Goal: Task Accomplishment & Management: Use online tool/utility

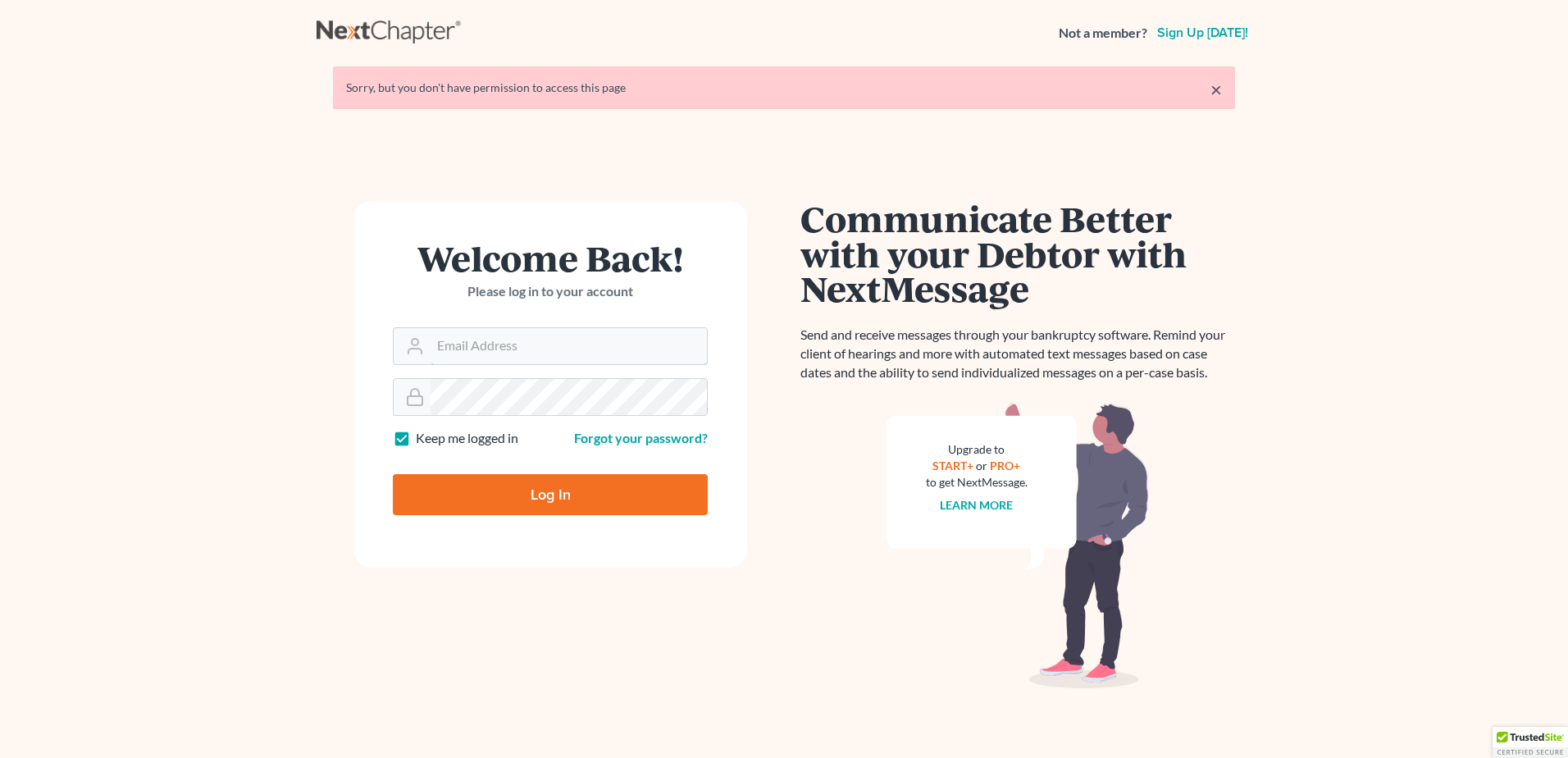
type input "[EMAIL_ADDRESS][DOMAIN_NAME]"
click at [568, 497] on input "Log In" at bounding box center [549, 494] width 315 height 41
type input "Thinking..."
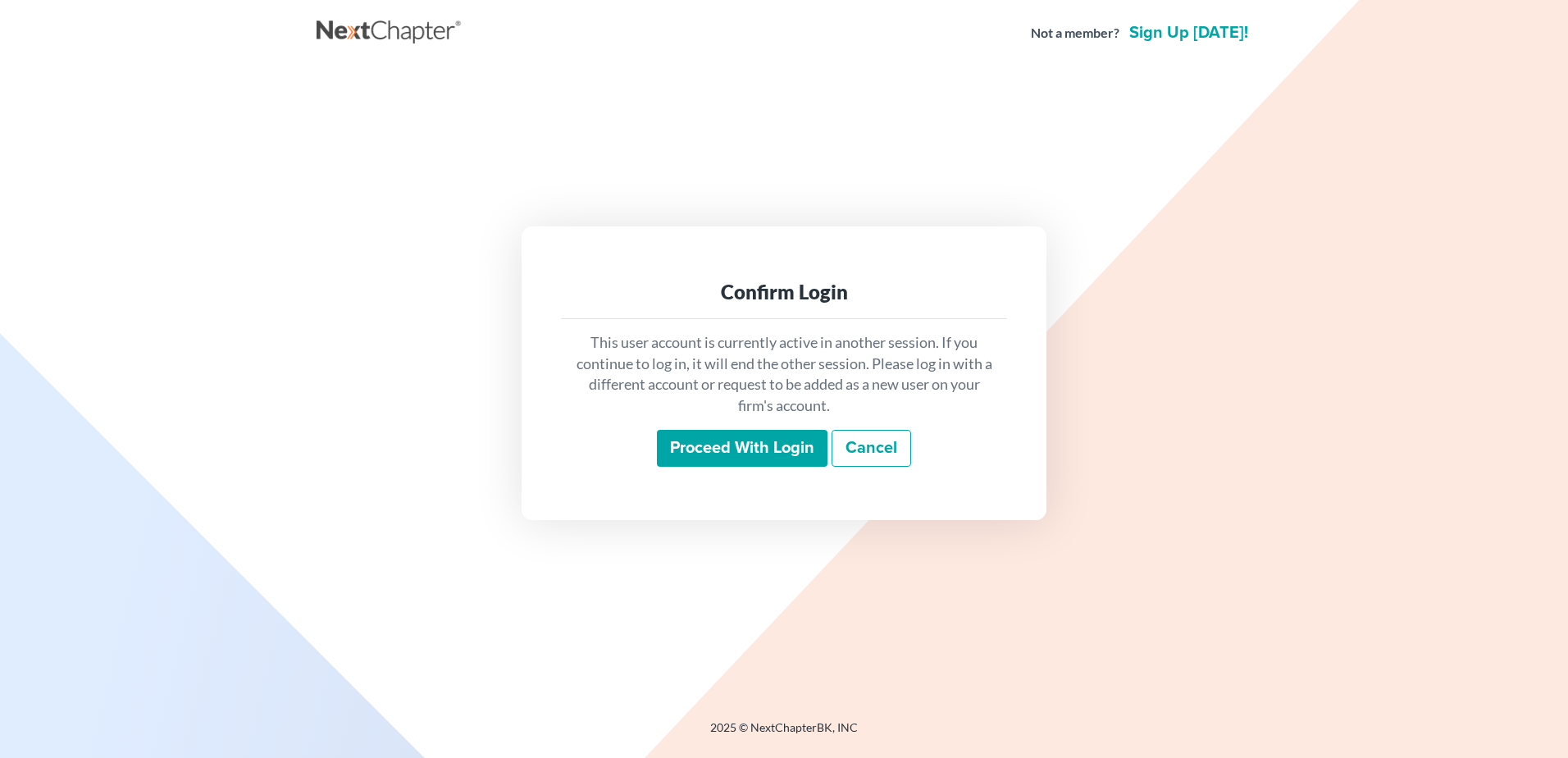
click at [698, 458] on input "Proceed with login" at bounding box center [742, 448] width 171 height 37
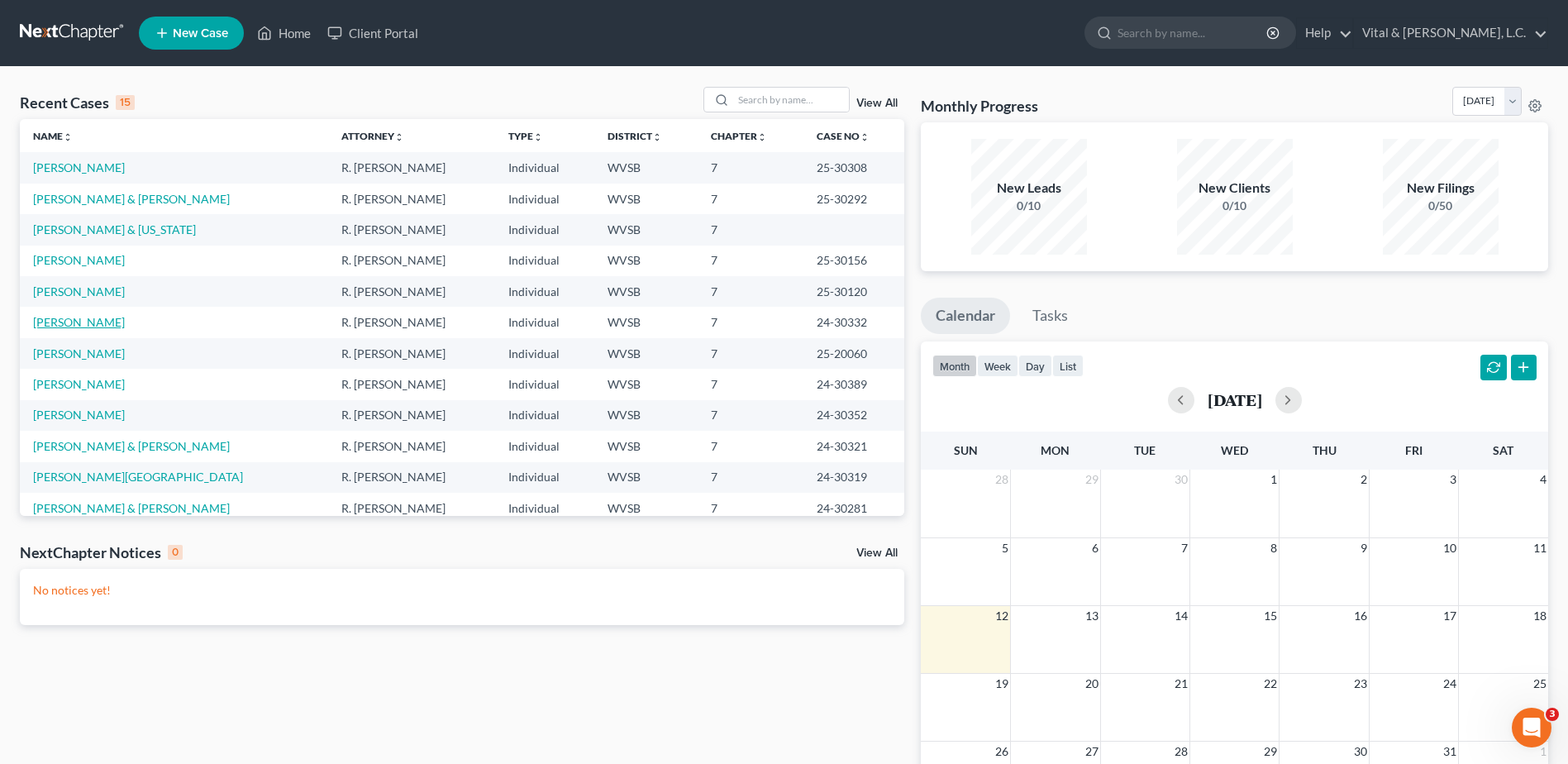
click at [91, 323] on link "Adkins, David" at bounding box center [79, 321] width 92 height 14
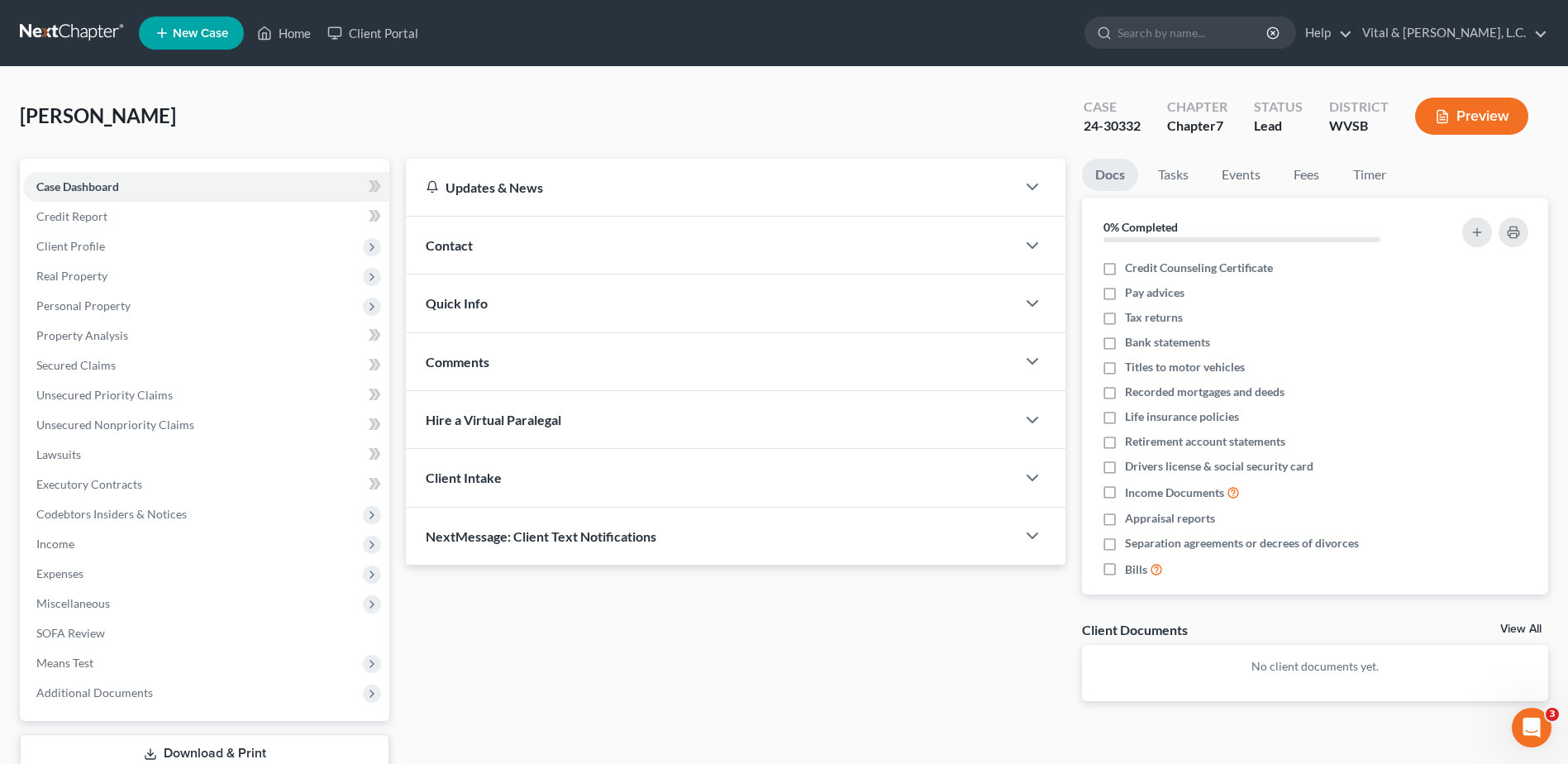
click at [1444, 122] on icon "button" at bounding box center [1442, 116] width 10 height 12
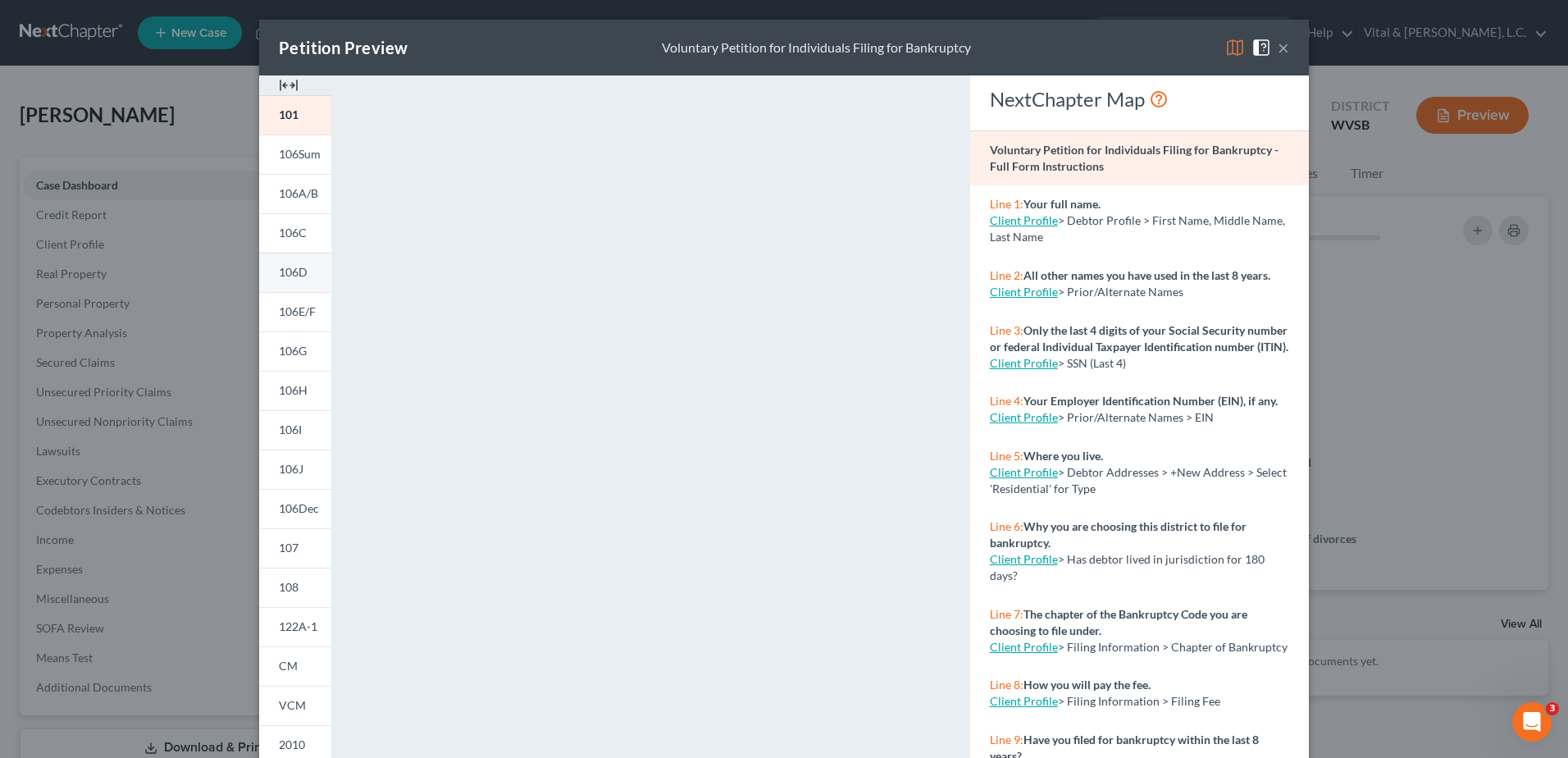
click at [298, 277] on span "106D" at bounding box center [292, 271] width 28 height 14
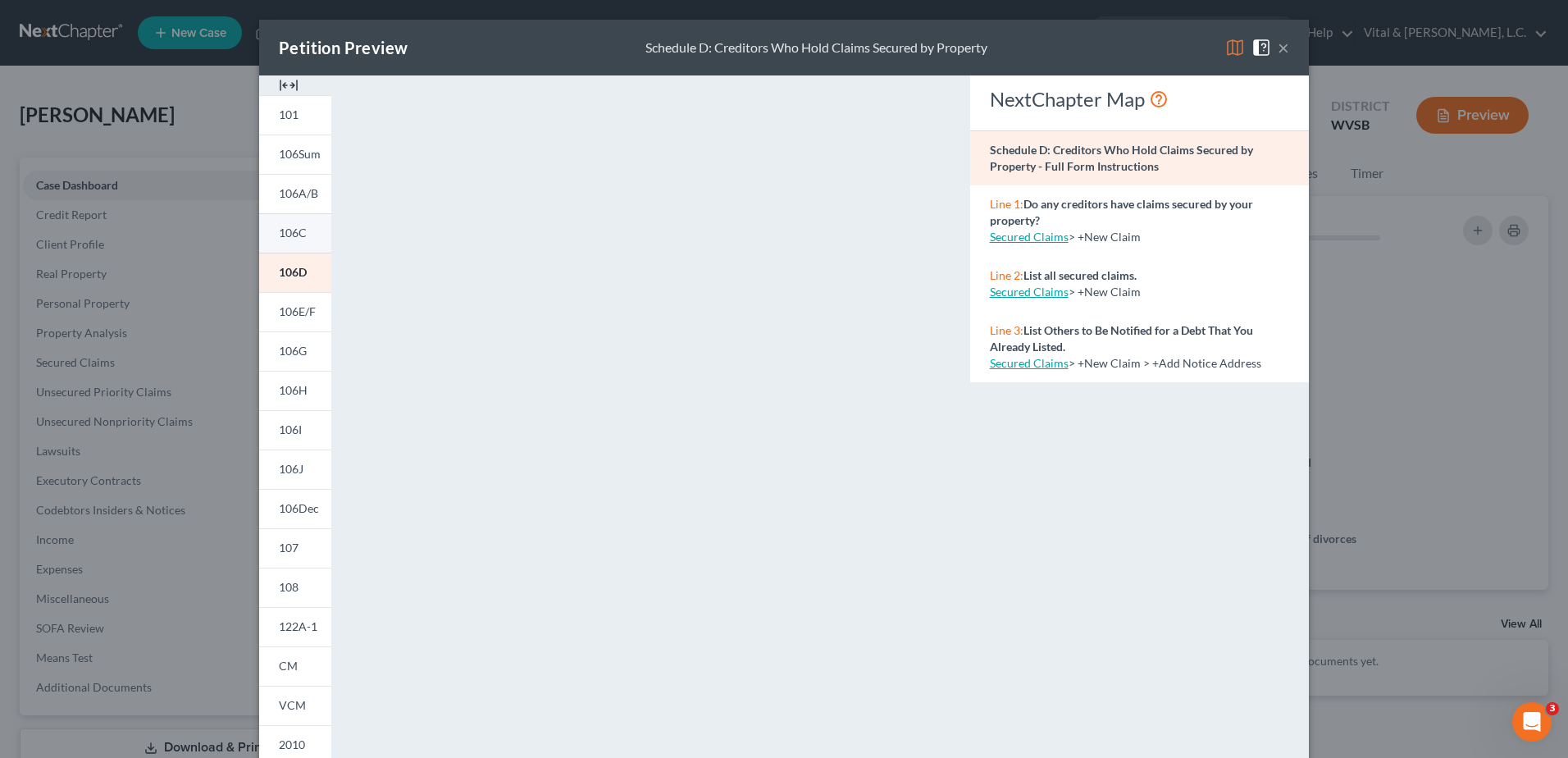
click at [283, 231] on span "106C" at bounding box center [292, 232] width 28 height 14
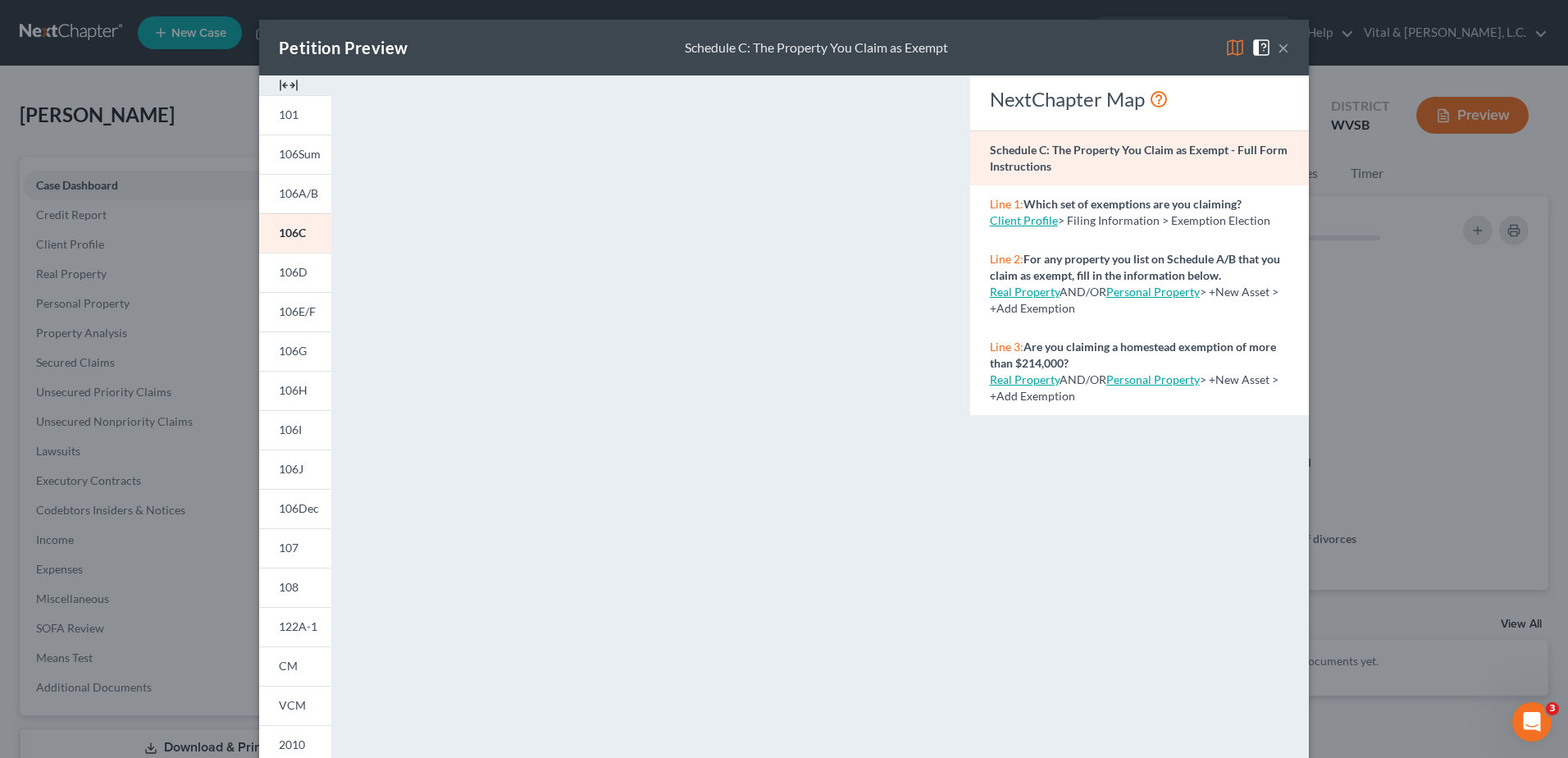
click at [1278, 46] on button "×" at bounding box center [1283, 47] width 12 height 20
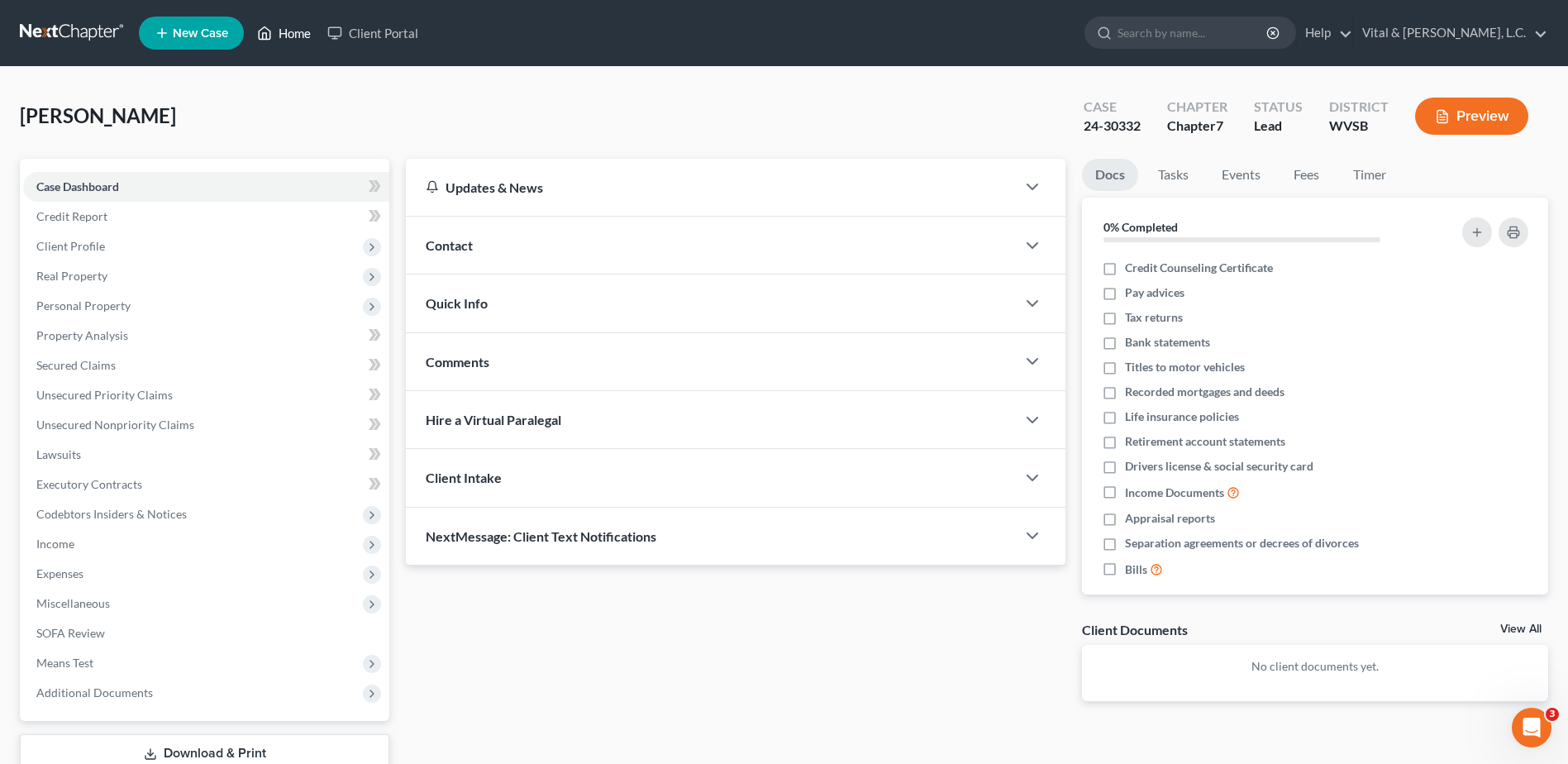
click at [288, 29] on link "Home" at bounding box center [283, 33] width 70 height 29
